Goal: Find contact information: Find contact information

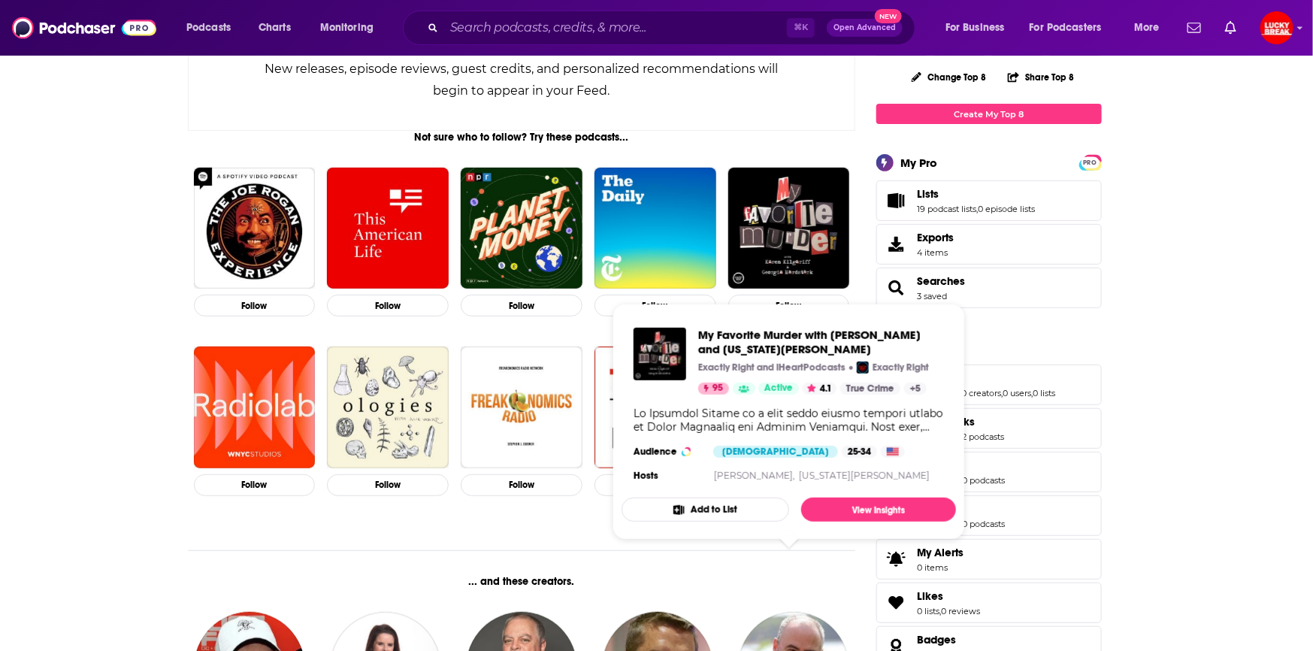
scroll to position [350, 0]
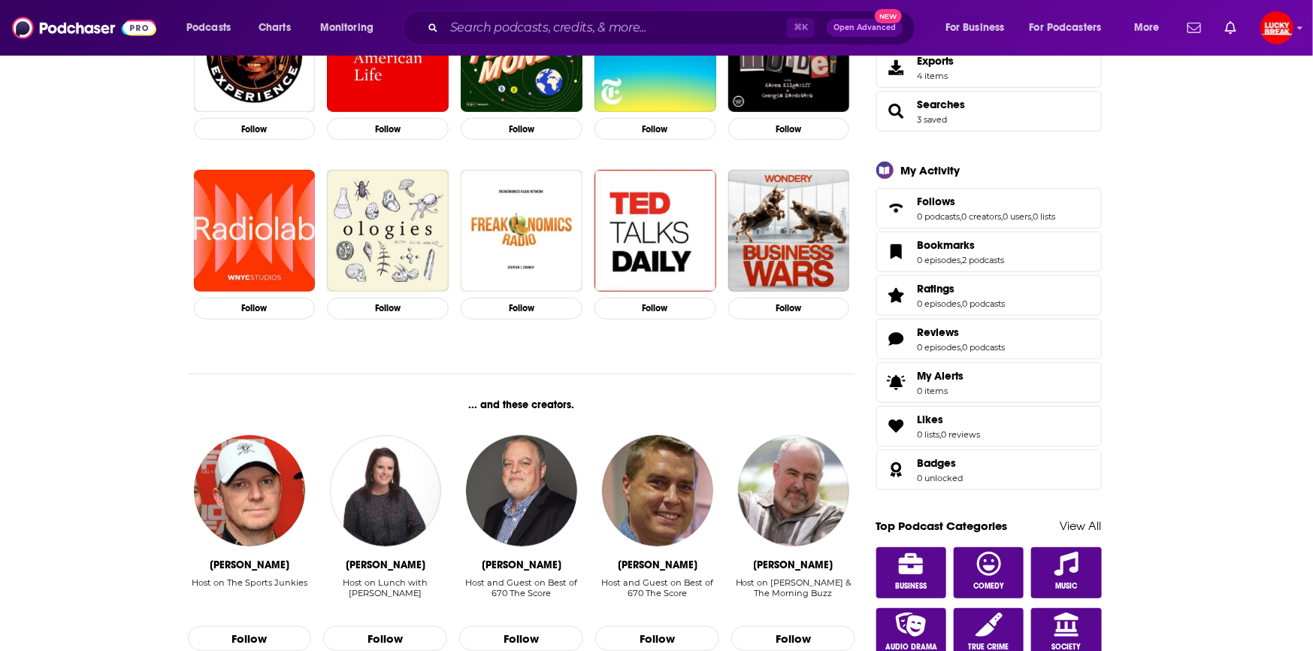
click at [306, 389] on div "Not sure who to follow? Try these podcasts... Follow Follow Follow Follow Follo…" at bounding box center [522, 540] width 668 height 1172
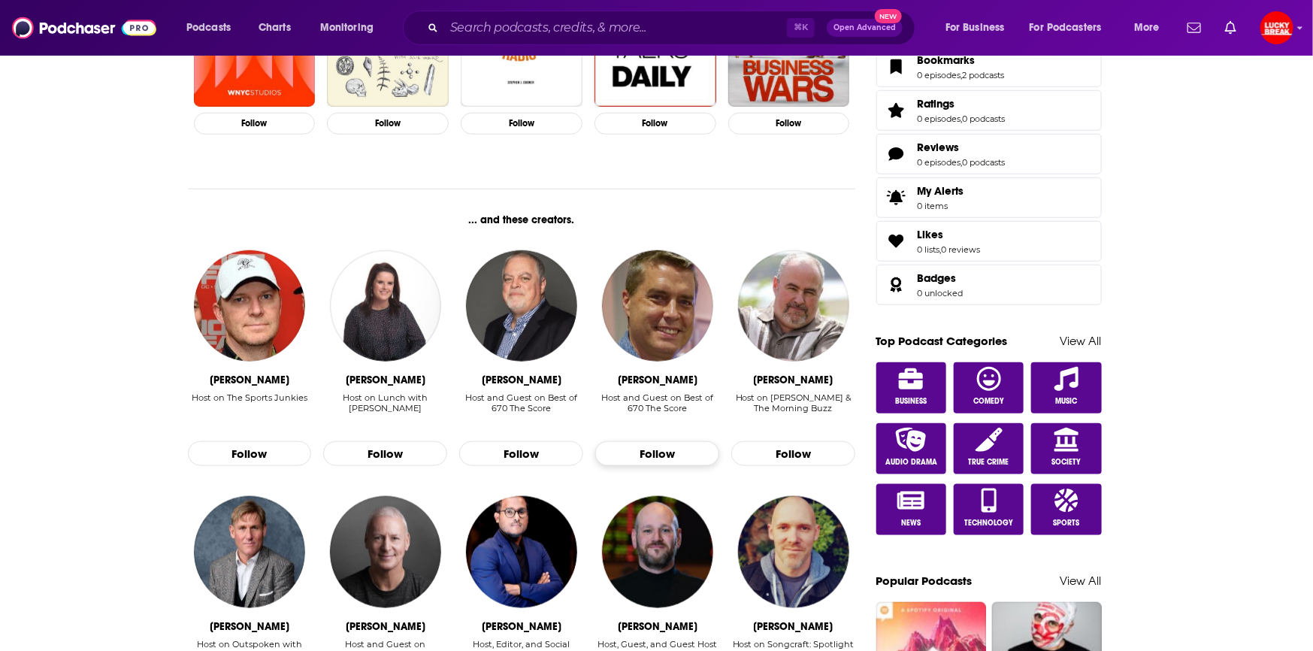
scroll to position [0, 0]
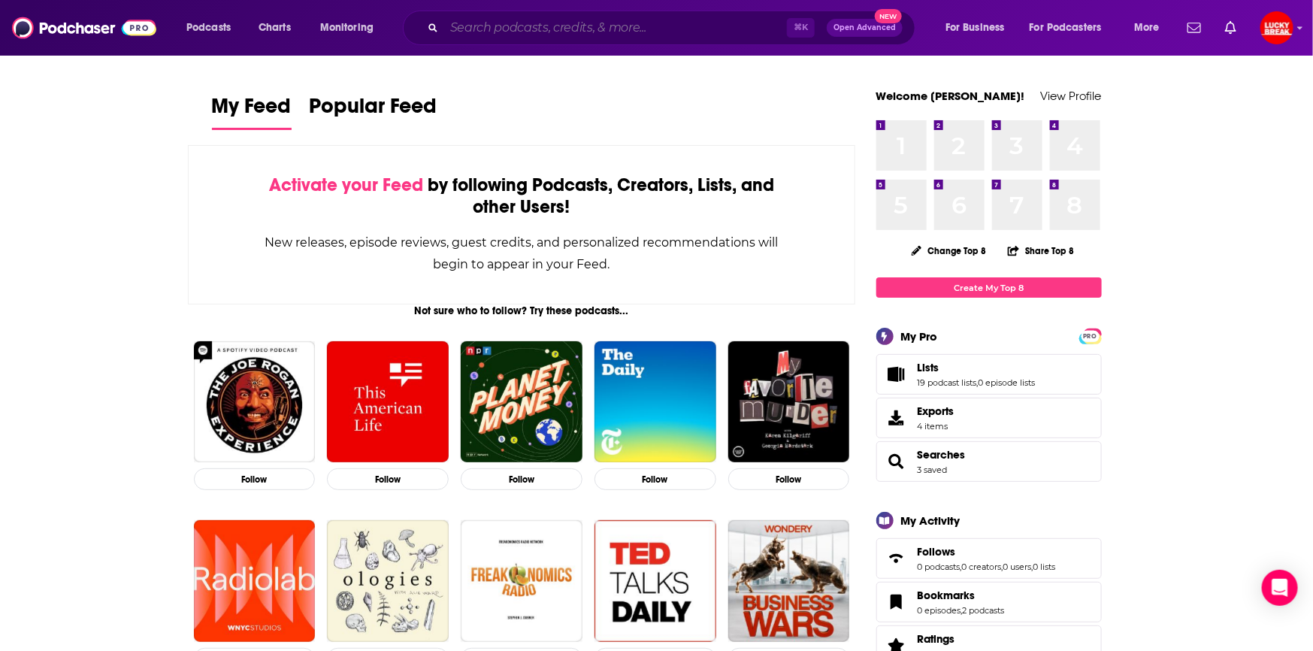
click at [655, 26] on input "Search podcasts, credits, & more..." at bounding box center [615, 28] width 343 height 24
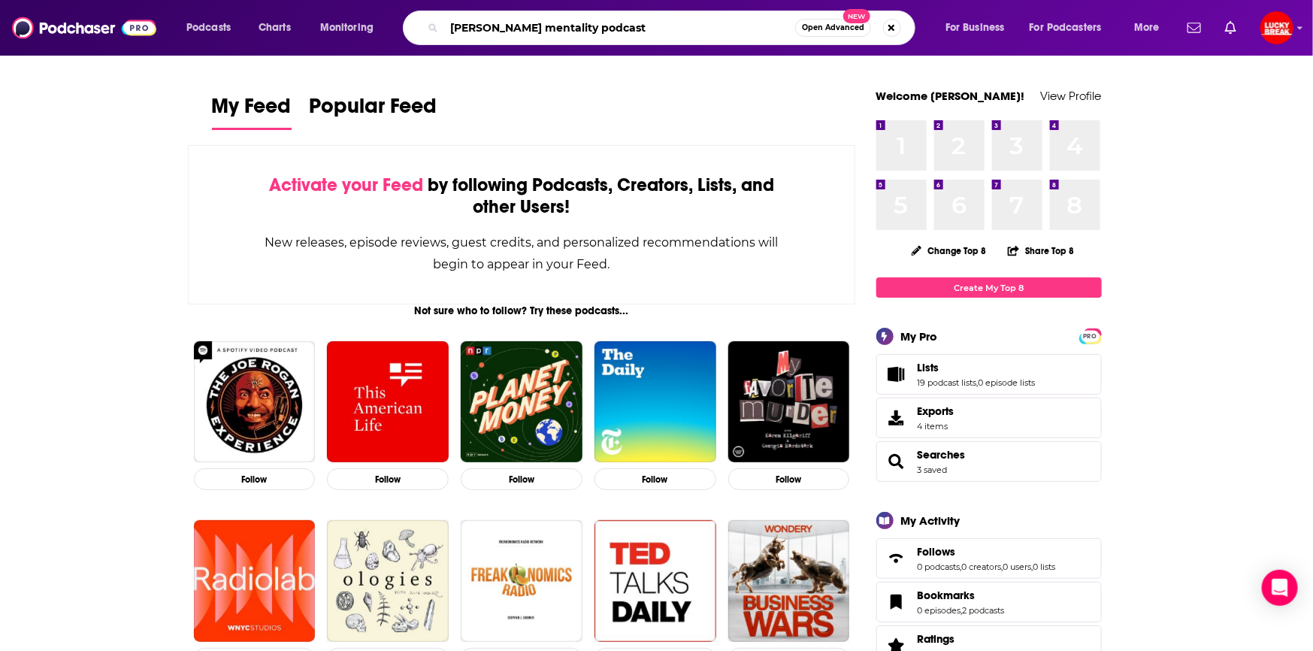
type input "[PERSON_NAME] mentality podcast"
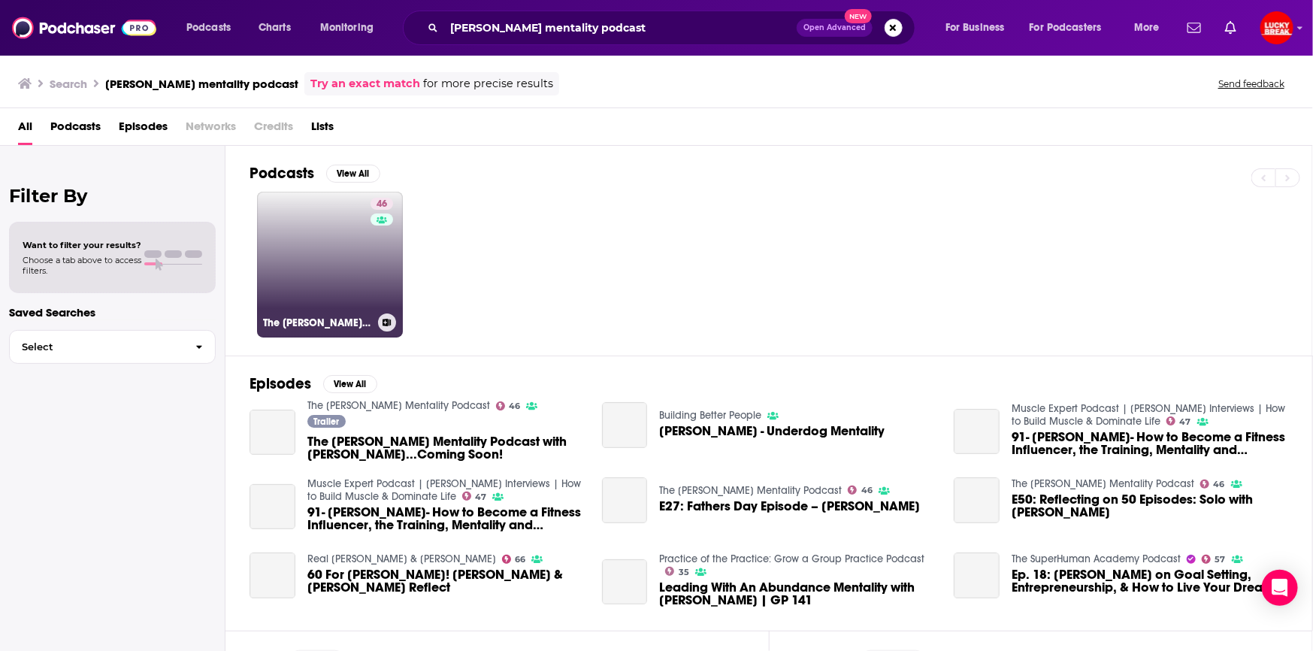
click at [319, 233] on link "46 The [PERSON_NAME] Mentality Podcast" at bounding box center [330, 265] width 146 height 146
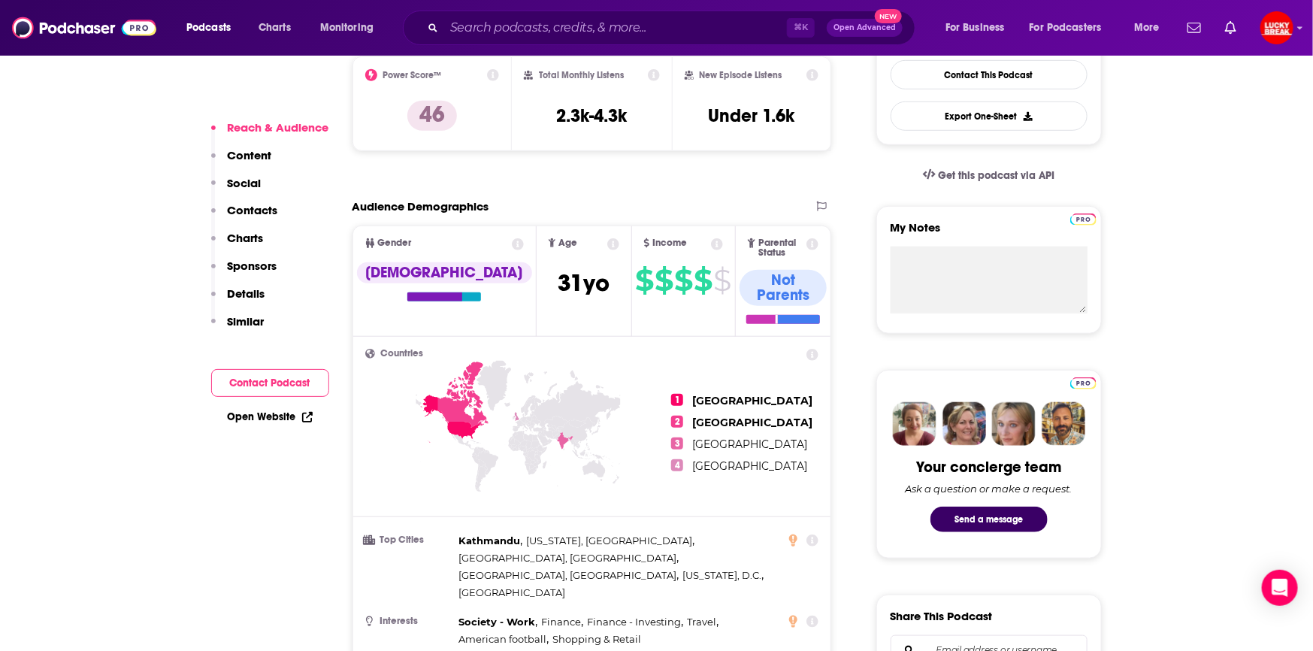
scroll to position [14, 0]
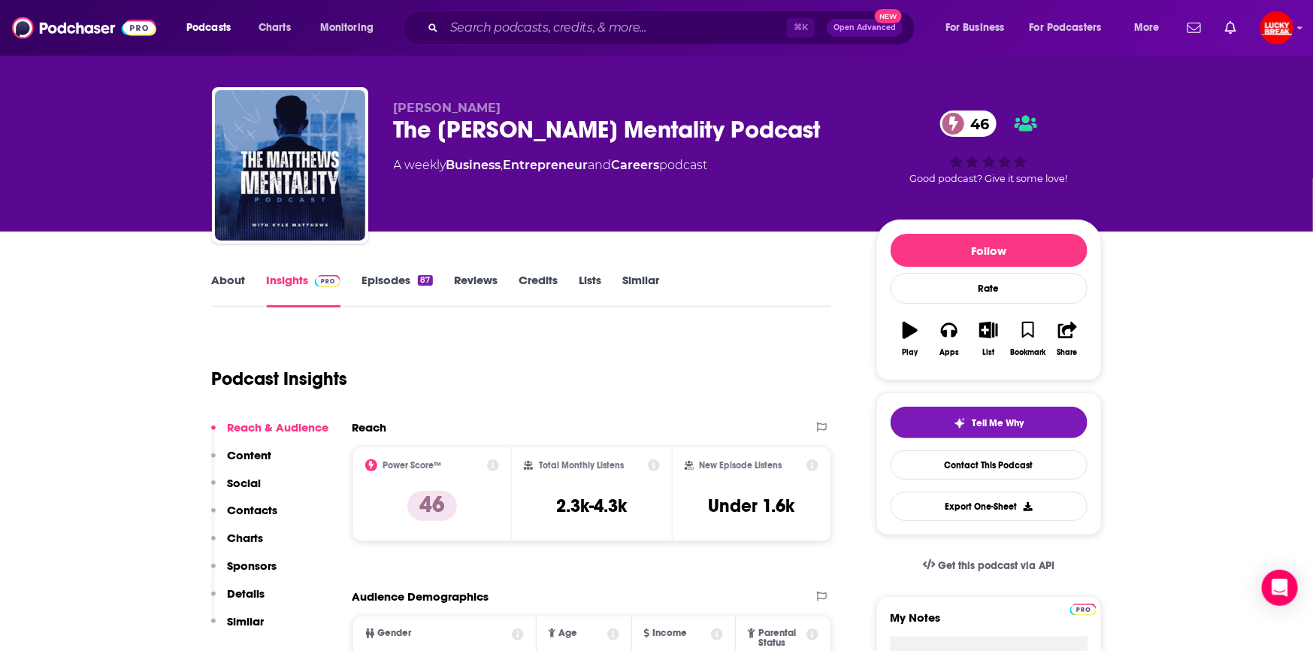
click at [217, 273] on link "About" at bounding box center [229, 290] width 34 height 35
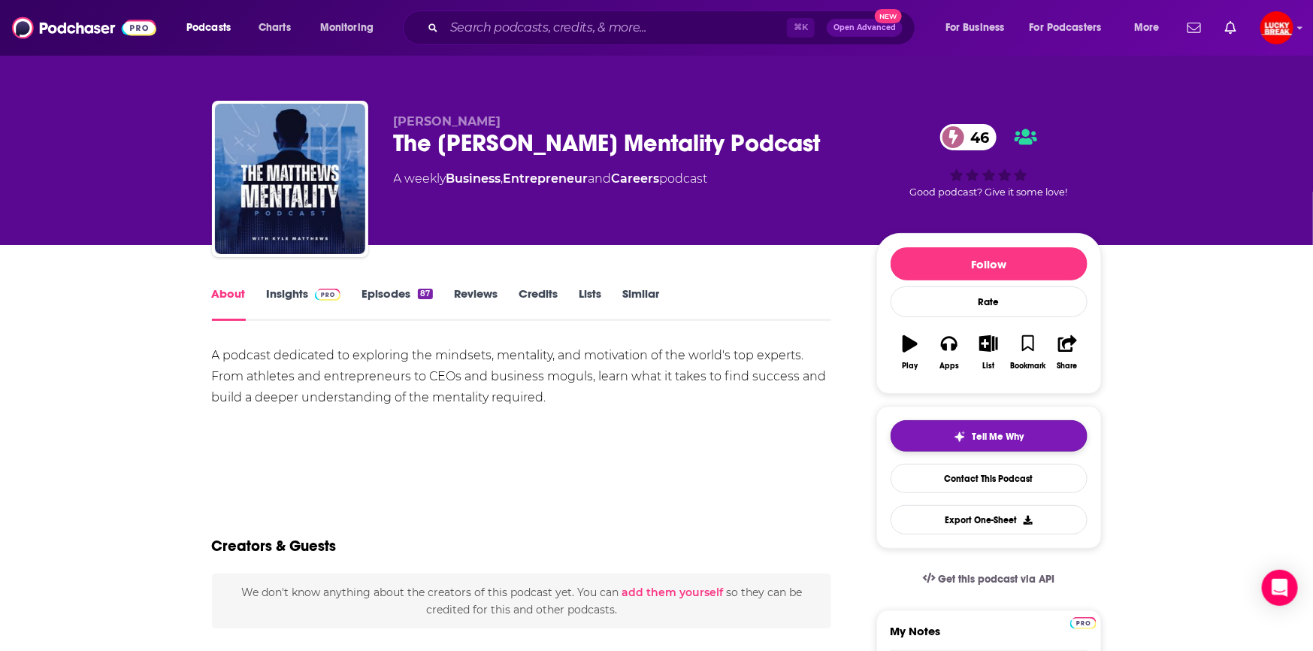
click at [934, 436] on button "Tell Me Why" at bounding box center [988, 436] width 197 height 32
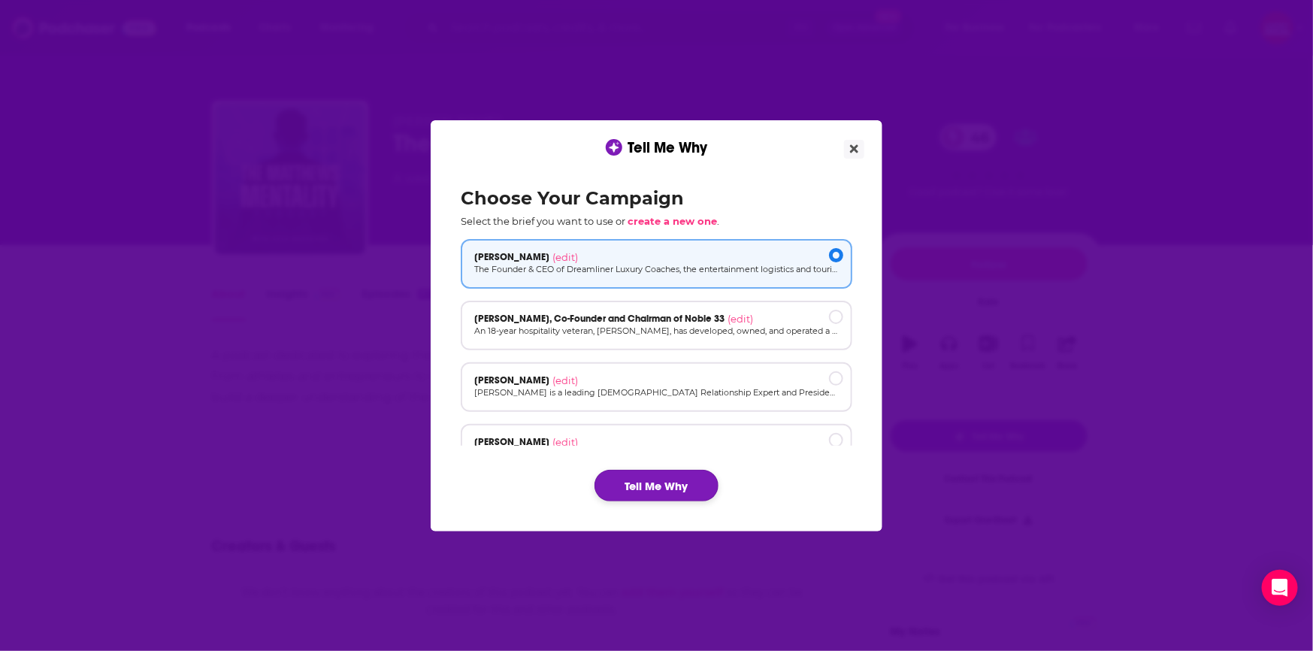
click at [644, 482] on button "Tell Me Why" at bounding box center [656, 486] width 124 height 32
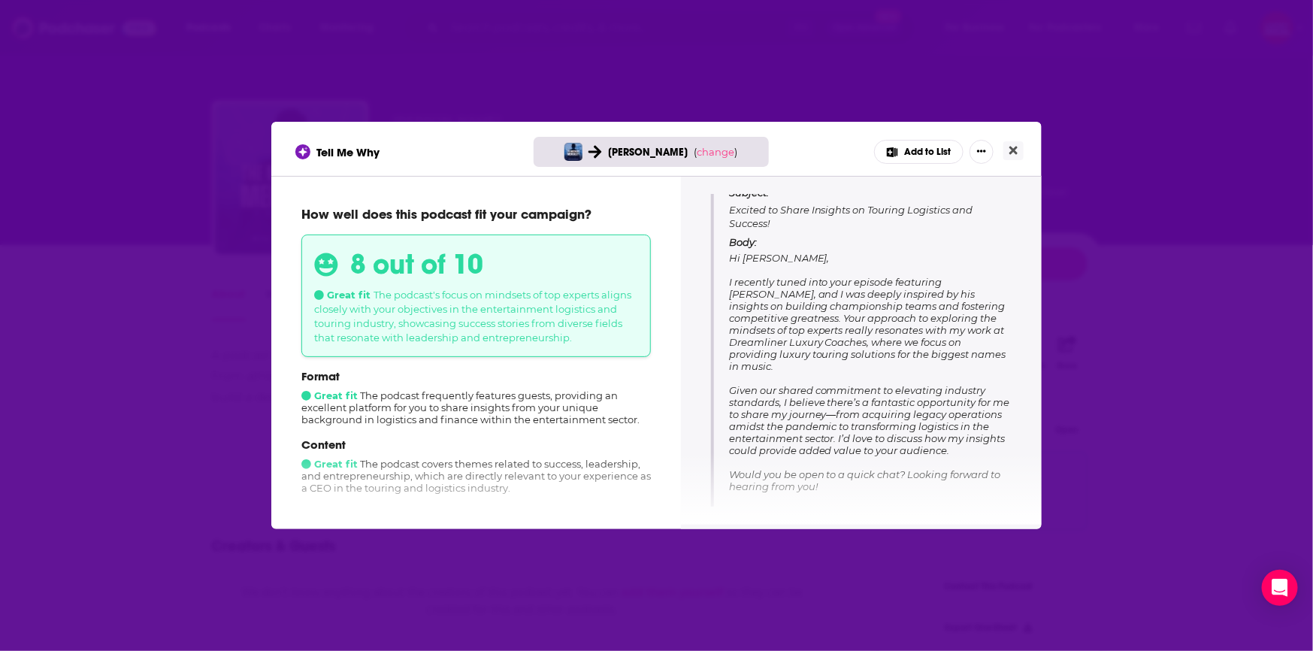
scroll to position [204, 0]
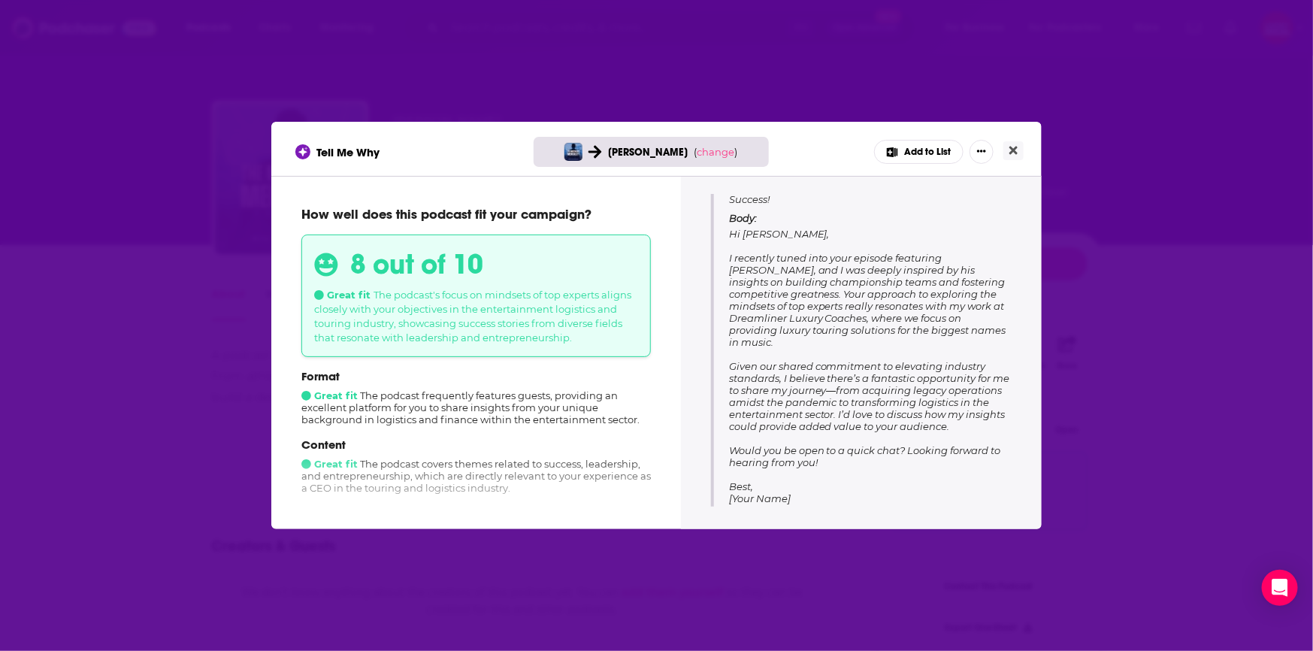
drag, startPoint x: 907, startPoint y: 479, endPoint x: 729, endPoint y: 231, distance: 305.3
click at [729, 231] on p "Body: Hi [PERSON_NAME], I recently tuned into your episode featuring [PERSON_NA…" at bounding box center [870, 364] width 283 height 304
copy span "Hi [PERSON_NAME], I recently tuned into your episode featuring [PERSON_NAME], a…"
click at [1017, 147] on icon "Close" at bounding box center [1013, 151] width 8 height 8
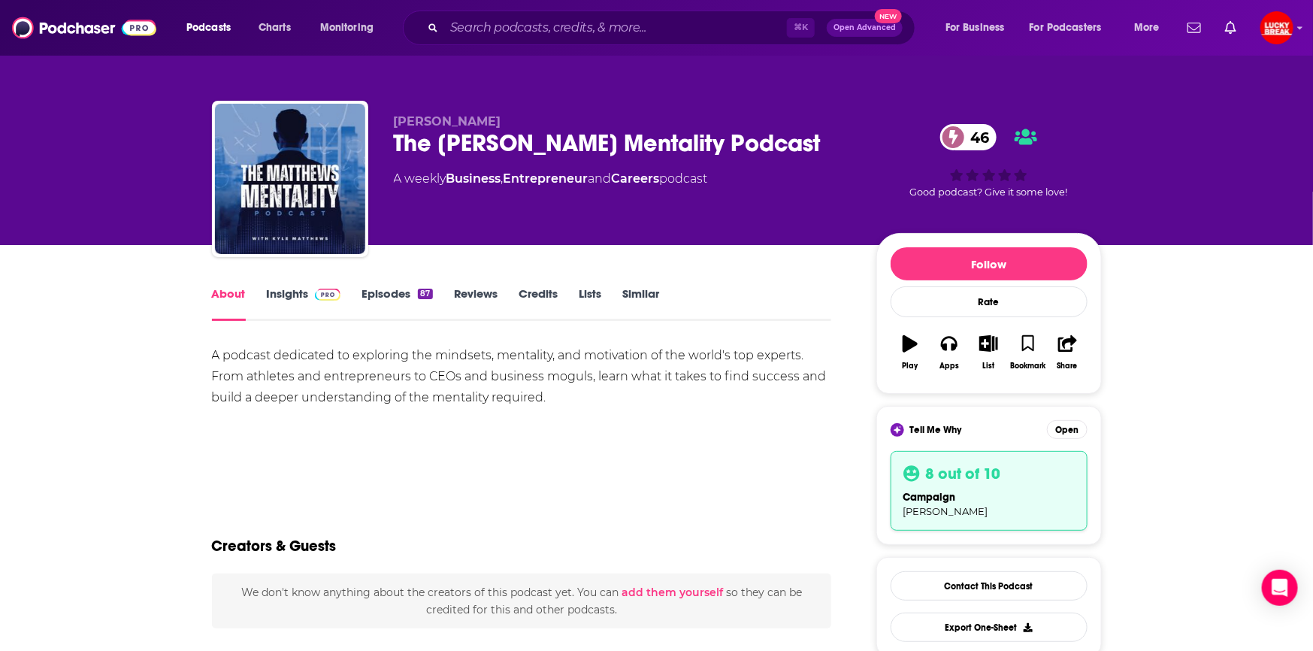
click at [313, 296] on span at bounding box center [325, 293] width 32 height 14
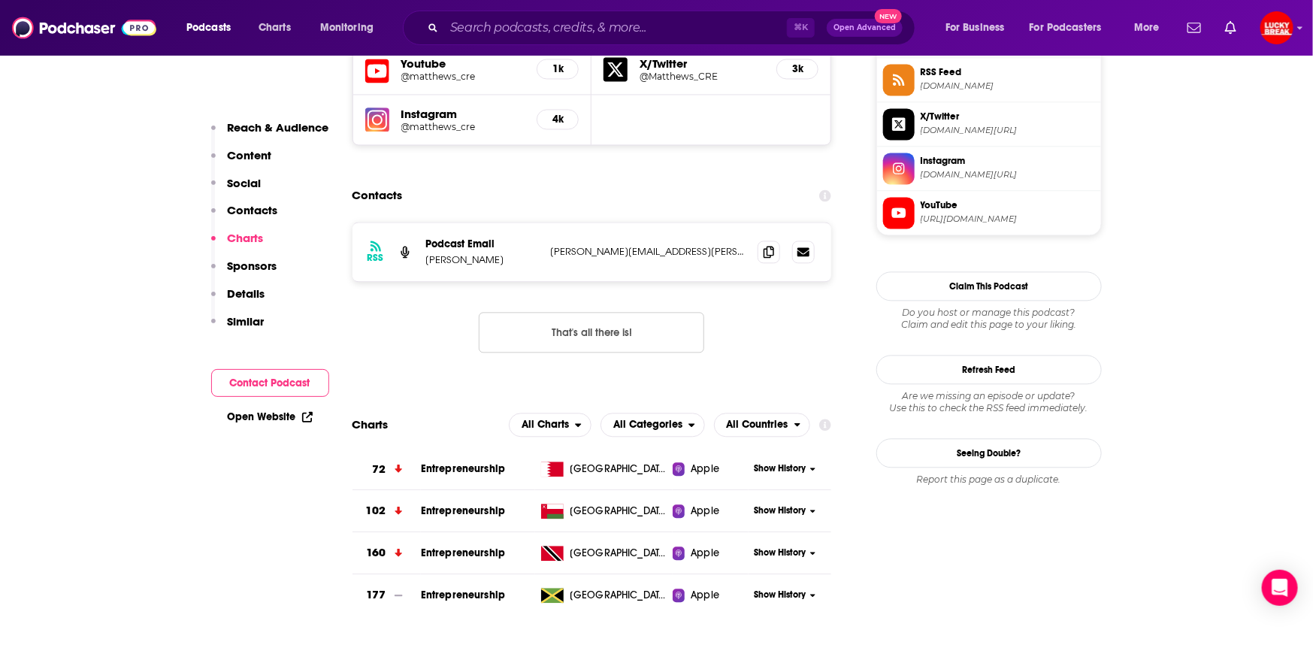
scroll to position [1332, 0]
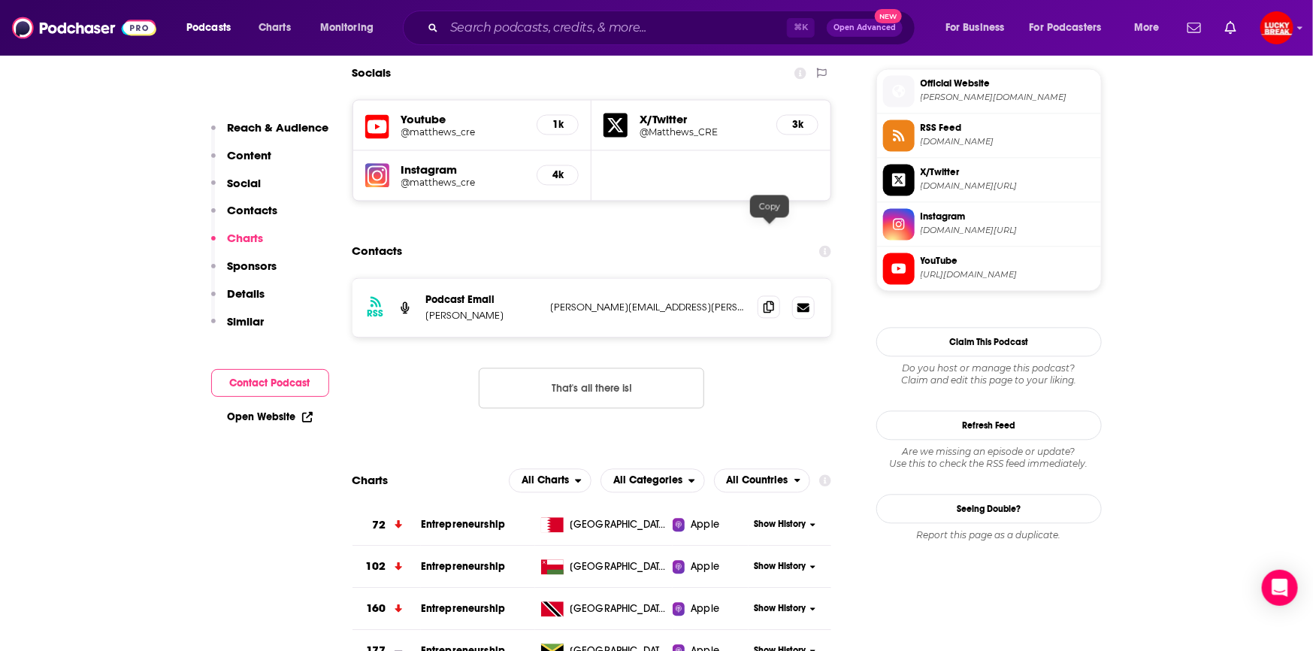
click at [769, 301] on icon at bounding box center [768, 307] width 11 height 12
click at [760, 295] on span at bounding box center [768, 306] width 23 height 23
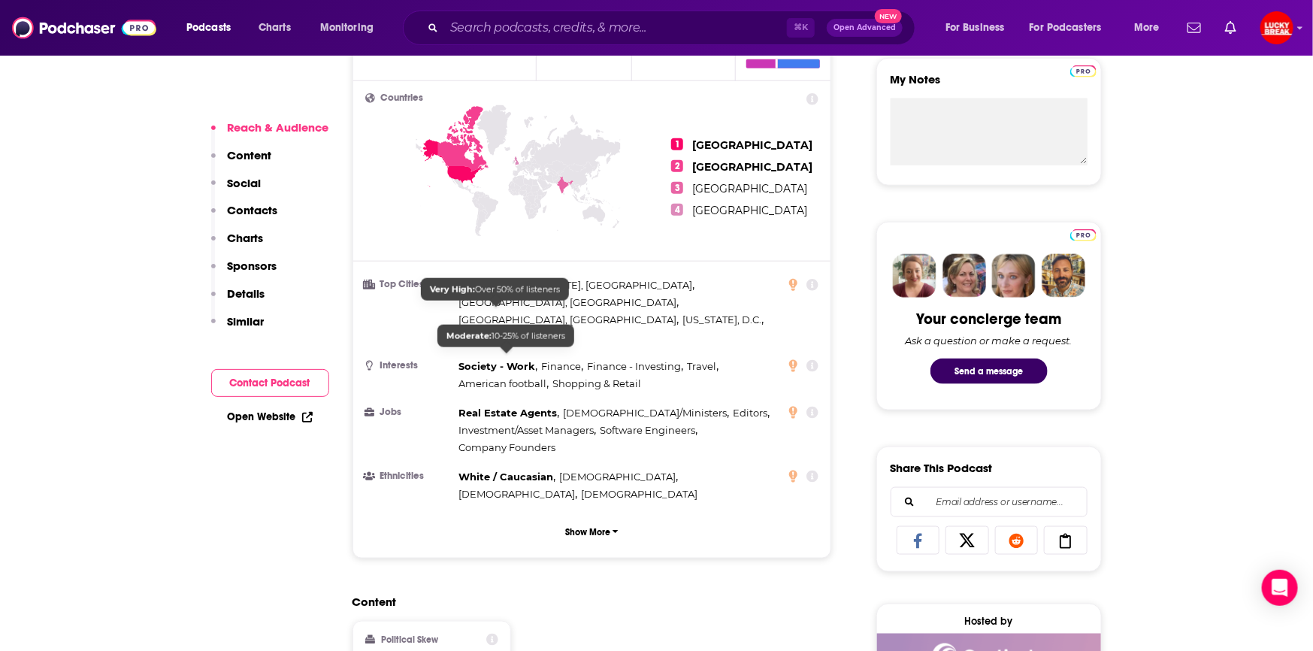
scroll to position [0, 0]
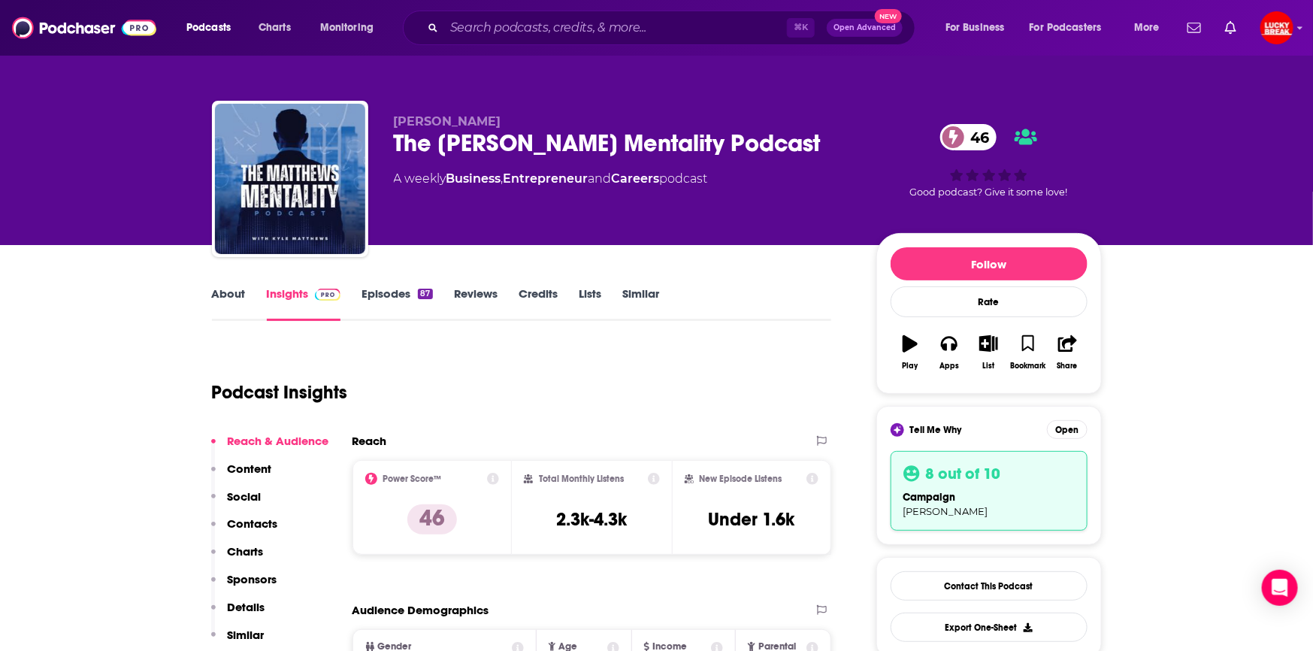
click at [221, 289] on link "About" at bounding box center [229, 303] width 34 height 35
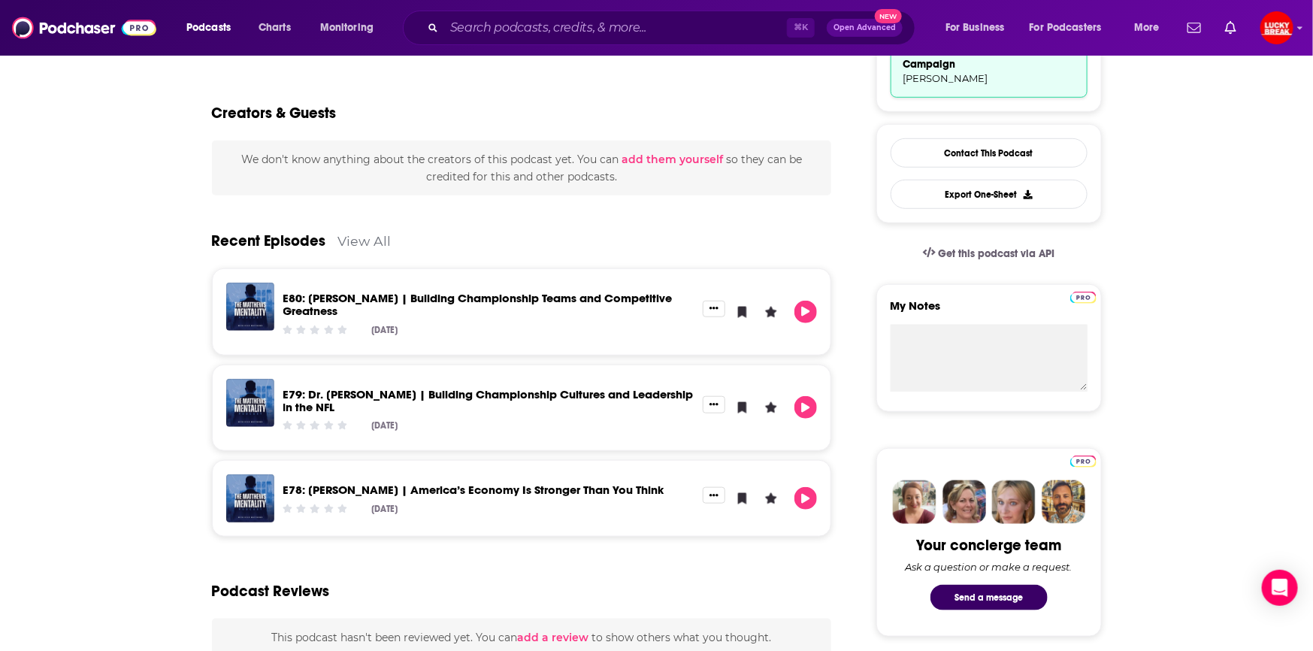
scroll to position [24, 0]
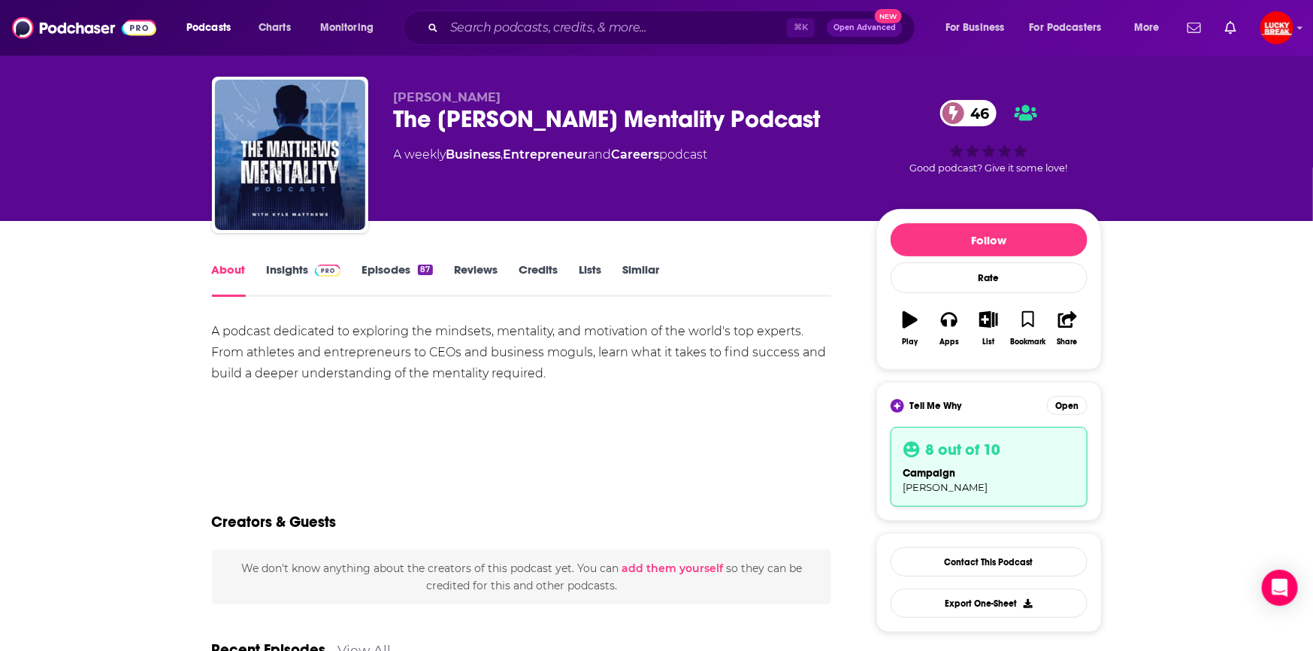
click at [301, 265] on link "Insights" at bounding box center [304, 279] width 74 height 35
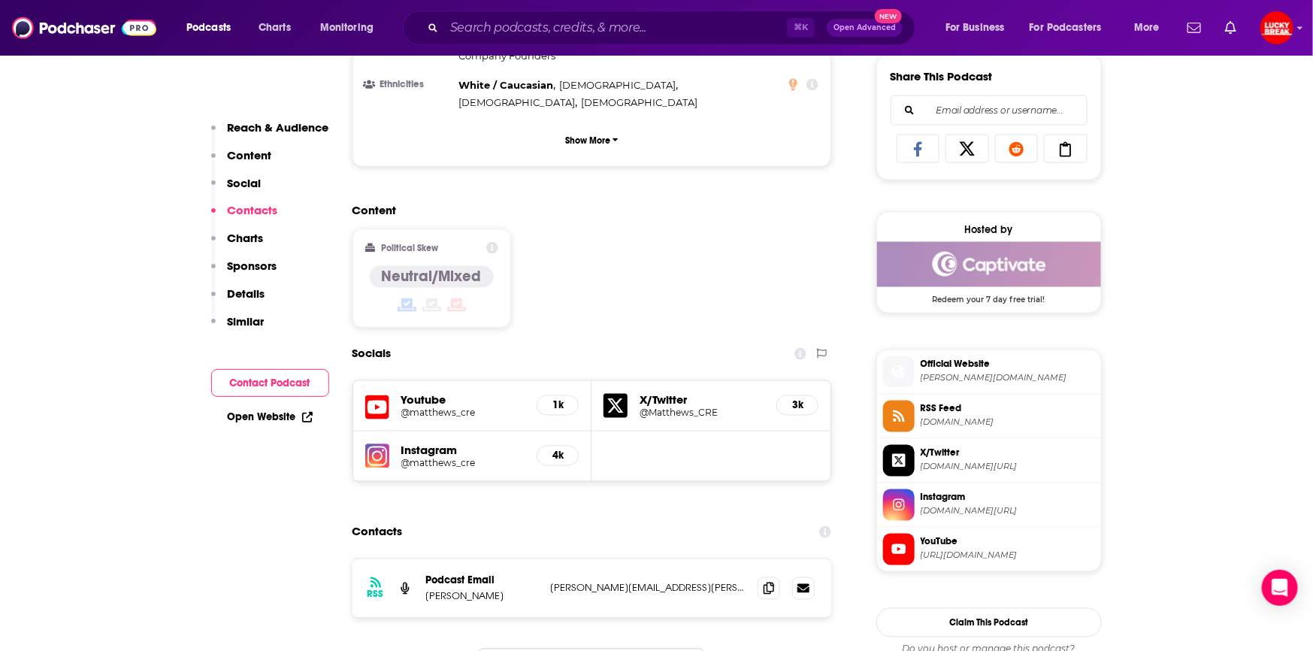
scroll to position [1270, 0]
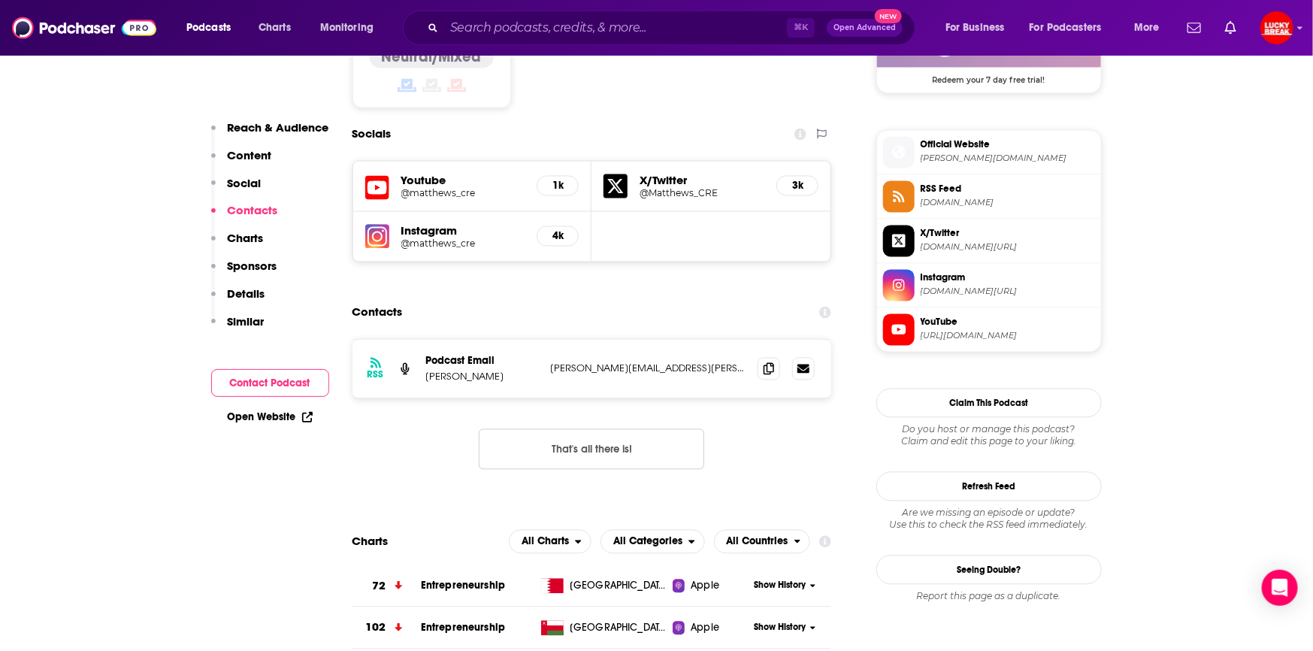
click at [370, 225] on img at bounding box center [377, 237] width 24 height 24
